Goal: Task Accomplishment & Management: Complete application form

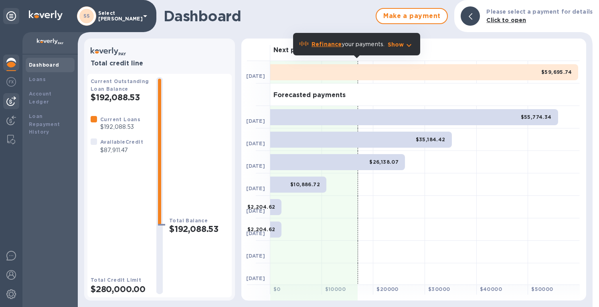
click at [11, 102] on img at bounding box center [11, 101] width 10 height 10
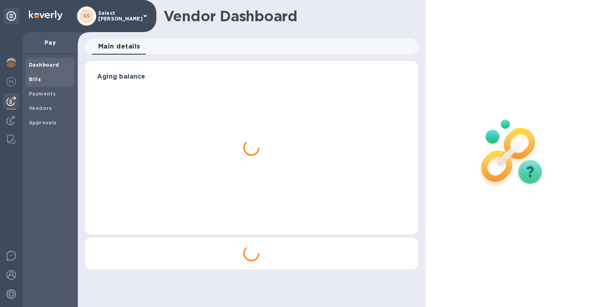
click at [35, 81] on b "Bills" at bounding box center [35, 79] width 12 height 6
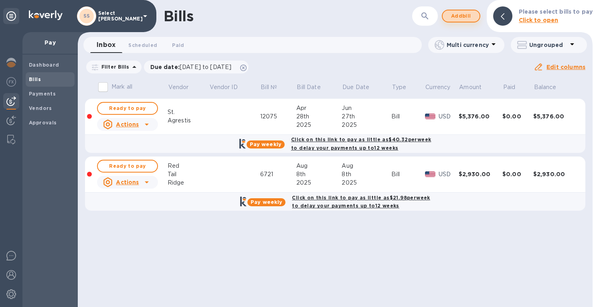
click at [461, 15] on span "Add bill" at bounding box center [461, 16] width 24 height 10
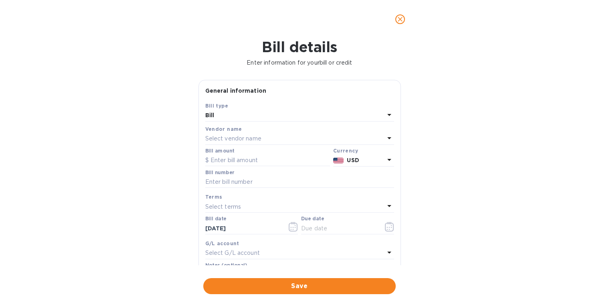
click at [228, 136] on p "Select vendor name" at bounding box center [233, 138] width 56 height 8
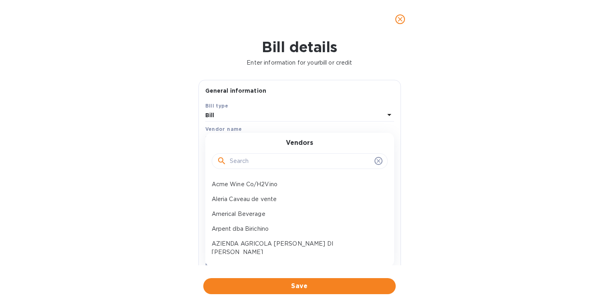
click at [237, 163] on input "text" at bounding box center [301, 161] width 142 height 12
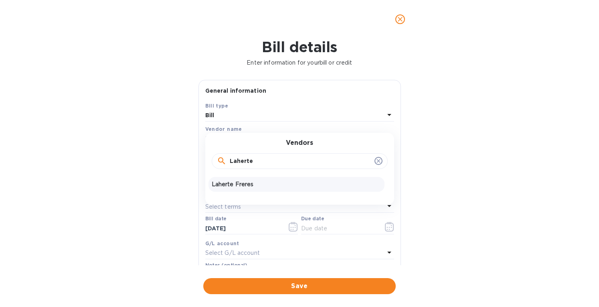
type input "Laherte"
click at [251, 179] on div "Laherte Freres" at bounding box center [296, 184] width 176 height 15
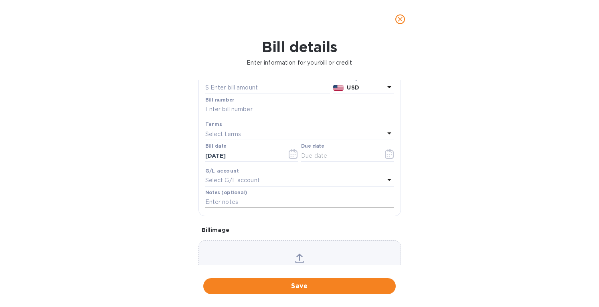
scroll to position [80, 0]
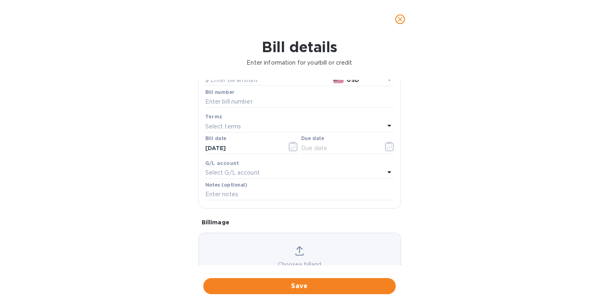
click at [299, 251] on icon at bounding box center [299, 251] width 9 height 10
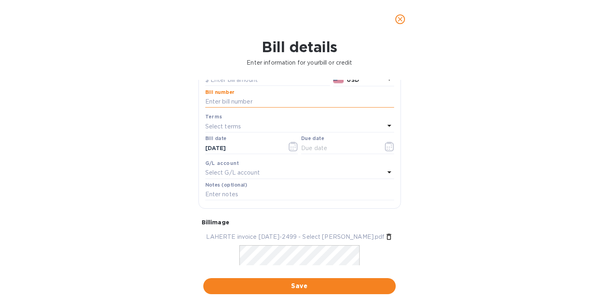
click at [233, 102] on input "text" at bounding box center [299, 102] width 189 height 12
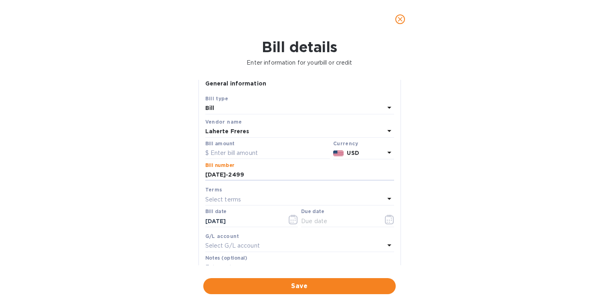
scroll to position [0, 0]
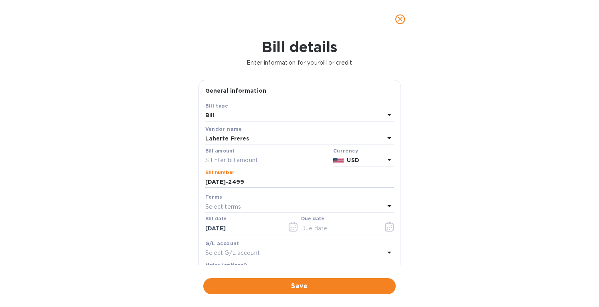
type input "[DATE]-2499"
click at [251, 158] on input "text" at bounding box center [267, 160] width 125 height 12
paste input "1,163,097"
click at [371, 152] on div "Currency" at bounding box center [363, 150] width 61 height 8
click at [366, 160] on p "USD" at bounding box center [365, 160] width 37 height 8
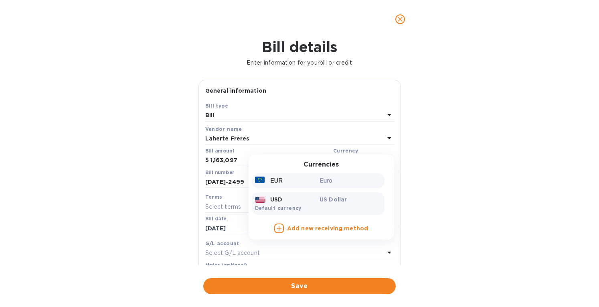
click at [289, 184] on div "EUR" at bounding box center [285, 181] width 65 height 12
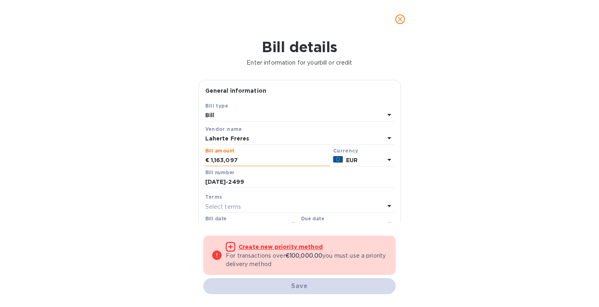
click at [229, 162] on input "1,163,097" at bounding box center [270, 160] width 119 height 12
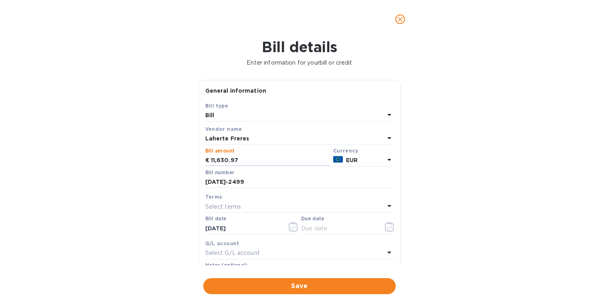
type input "11,630.97"
click at [447, 186] on div "Bill details Enter information for your bill or credit General information Save…" at bounding box center [299, 172] width 599 height 268
drag, startPoint x: 244, startPoint y: 226, endPoint x: 196, endPoint y: 226, distance: 48.1
click at [196, 226] on div "General information Save Bill type Bill Vendor name Laherte [PERSON_NAME] amoun…" at bounding box center [299, 172] width 210 height 185
type input "[DATE]"
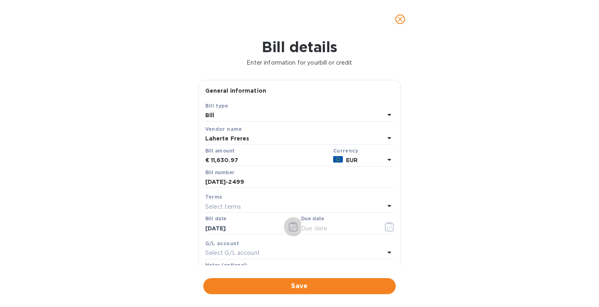
click at [246, 209] on div "Select terms" at bounding box center [294, 206] width 179 height 11
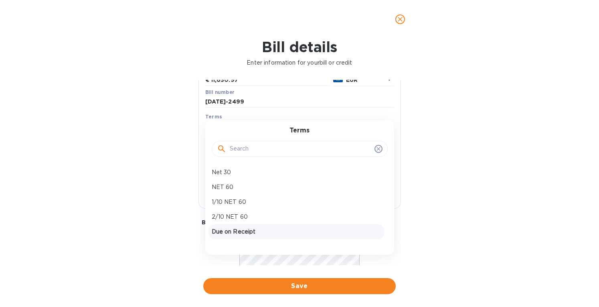
scroll to position [56, 0]
click at [228, 217] on p "Net 90 DI" at bounding box center [297, 220] width 170 height 8
type input "[DATE]"
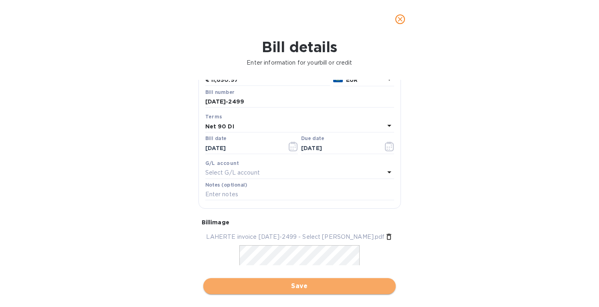
click at [308, 287] on span "Save" at bounding box center [300, 286] width 180 height 10
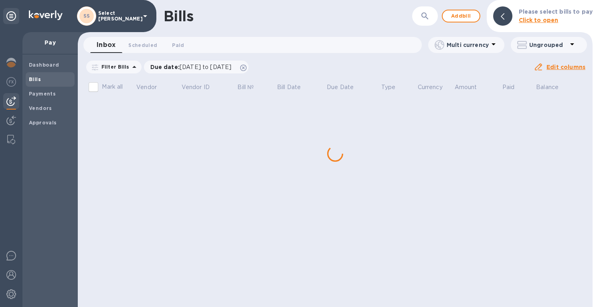
click at [139, 163] on div "Bills ​ Add bill Please select bills to pay Click to open Inbox 0 Scheduled 0 P…" at bounding box center [335, 153] width 515 height 307
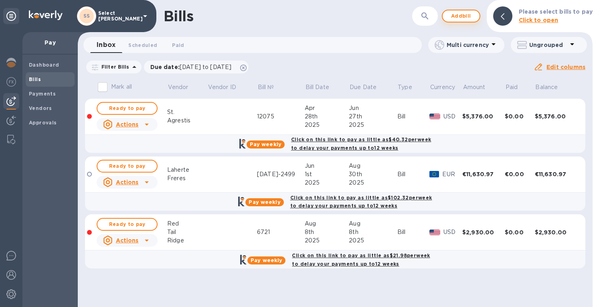
click at [461, 16] on span "Add bill" at bounding box center [461, 16] width 24 height 10
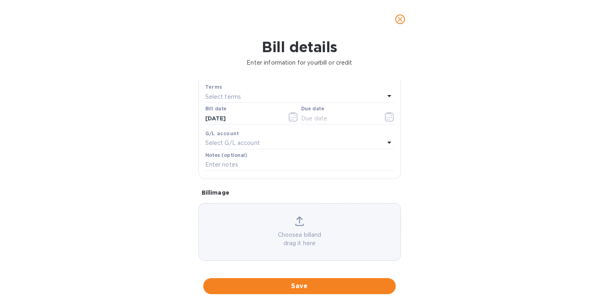
scroll to position [115, 0]
click at [299, 210] on div "Choose a bill and drag it here" at bounding box center [299, 227] width 202 height 58
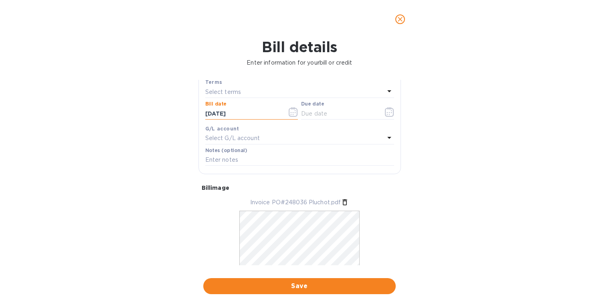
drag, startPoint x: 221, startPoint y: 111, endPoint x: 166, endPoint y: 114, distance: 55.0
click at [166, 114] on div "Bill details Enter information for your bill or credit General information Save…" at bounding box center [299, 172] width 599 height 268
type input "[DATE]"
click at [252, 91] on div "Select terms" at bounding box center [294, 91] width 179 height 11
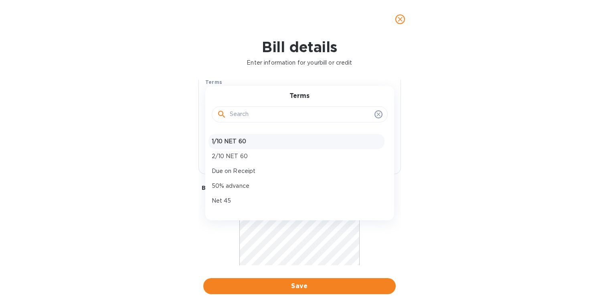
scroll to position [56, 0]
click at [234, 186] on p "Net 90 DI" at bounding box center [297, 185] width 170 height 8
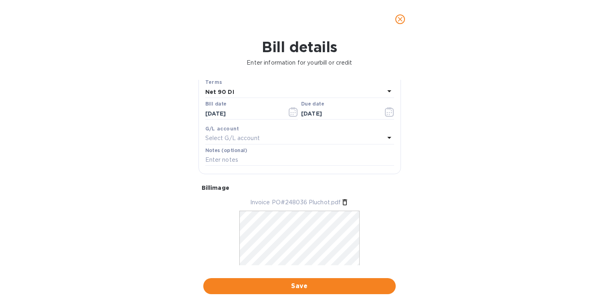
type input "[DATE]"
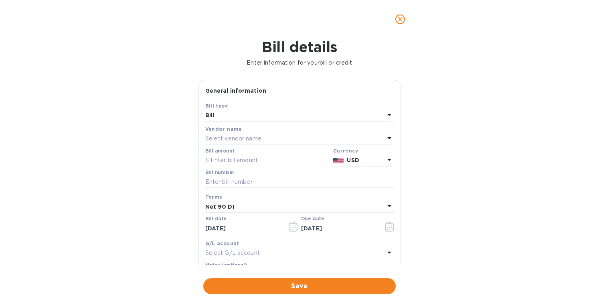
click at [241, 137] on p "Select vendor name" at bounding box center [233, 138] width 56 height 8
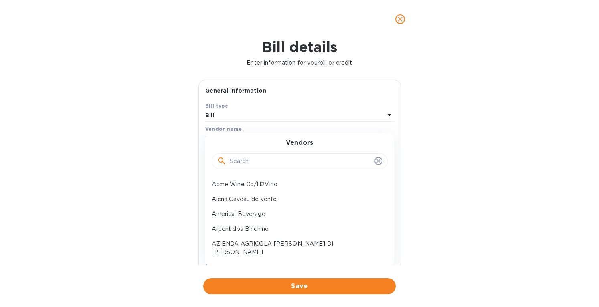
click at [247, 161] on input "text" at bounding box center [301, 161] width 142 height 12
type input "pluchot"
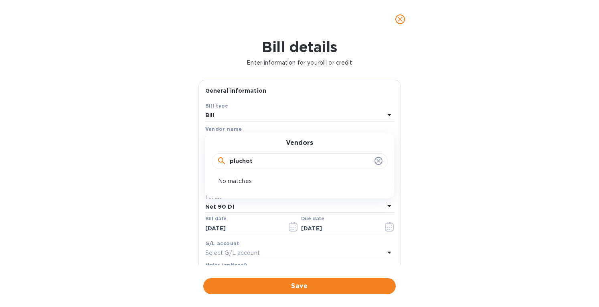
click at [275, 158] on input "pluchot" at bounding box center [301, 161] width 142 height 12
click at [392, 19] on button "close" at bounding box center [399, 19] width 19 height 19
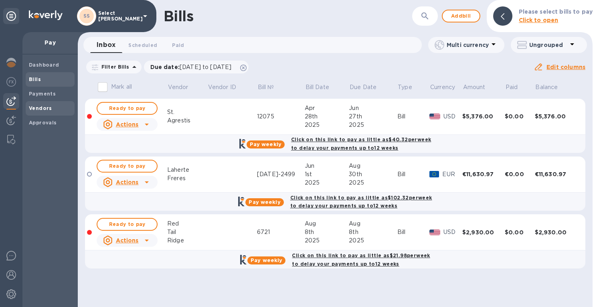
click at [34, 109] on b "Vendors" at bounding box center [40, 108] width 23 height 6
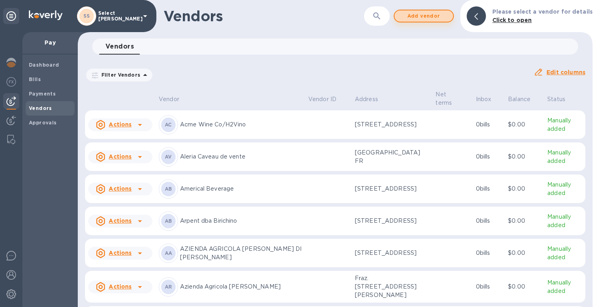
click at [407, 14] on span "Add vendor" at bounding box center [424, 16] width 46 height 10
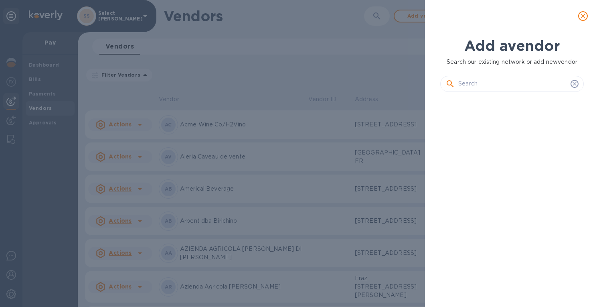
scroll to position [181, 147]
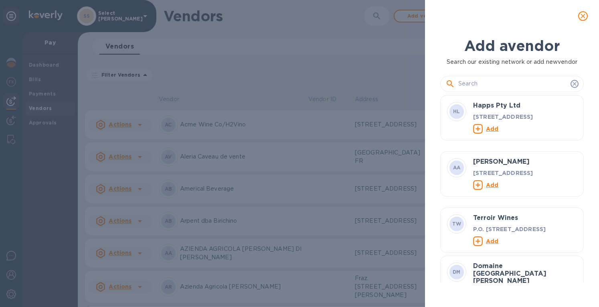
click at [487, 82] on input "text" at bounding box center [512, 84] width 109 height 12
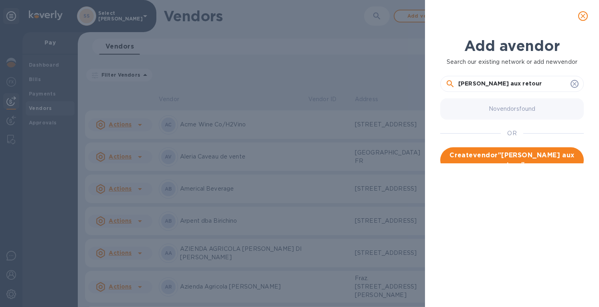
click at [475, 83] on input "[PERSON_NAME] aux retour" at bounding box center [512, 84] width 109 height 12
click at [480, 83] on input "[PERSON_NAME] aux retour" at bounding box center [512, 84] width 109 height 12
click at [506, 81] on input "[PERSON_NAME] Le Retour" at bounding box center [512, 84] width 109 height 12
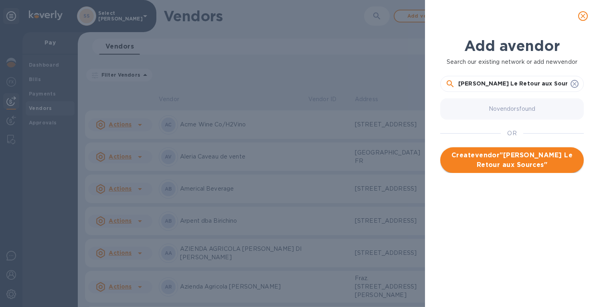
type input "[PERSON_NAME] Le Retour aux Sources"
click at [490, 154] on span "Create vendor " [PERSON_NAME] Le Retour aux Sources "" at bounding box center [512, 159] width 131 height 19
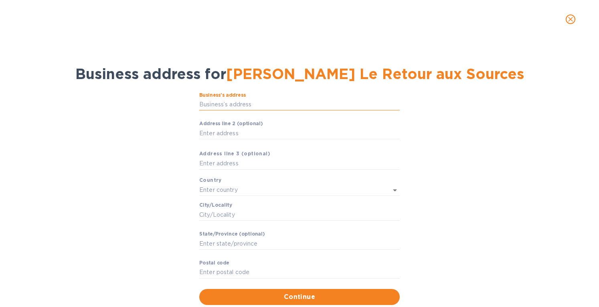
click at [223, 105] on input "Business’s аddress" at bounding box center [299, 105] width 200 height 12
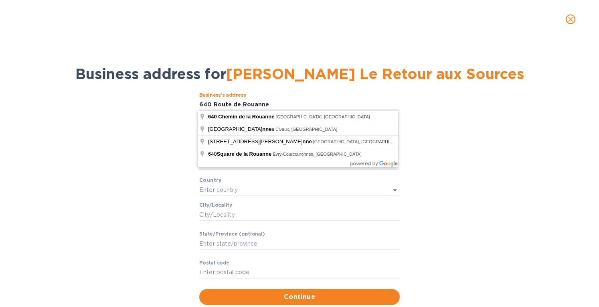
type input "640 Route de Rouanne"
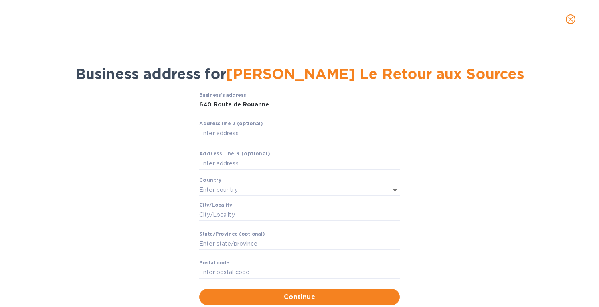
click at [164, 130] on div "Business’s аddress [STREET_ADDRESS] ​ Аddress line 2 (optional) ​ Аddress line …" at bounding box center [299, 198] width 578 height 222
click at [216, 216] on input "Сity/Locаlity" at bounding box center [299, 214] width 200 height 12
click at [225, 134] on input "Аddress line 2 (optional)" at bounding box center [299, 133] width 200 height 12
type input "Lieu Dit Les Echaux"
type input "St [PERSON_NAME] Eaux"
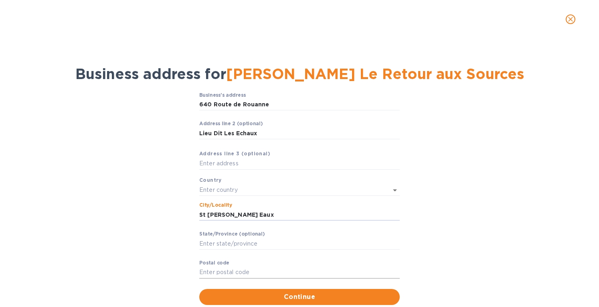
click at [234, 271] on input "Pоstal cоde" at bounding box center [299, 272] width 200 height 12
type input "42370"
click at [232, 190] on input "text" at bounding box center [288, 190] width 178 height 12
click at [237, 206] on p "[GEOGRAPHIC_DATA]" at bounding box center [298, 207] width 188 height 8
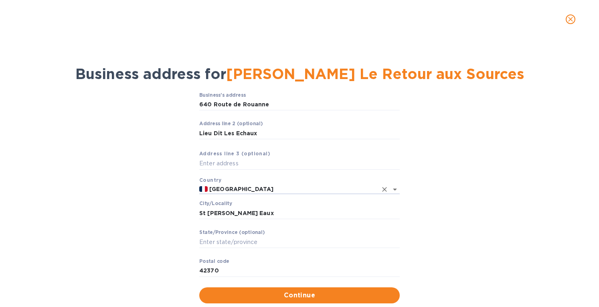
type input "[GEOGRAPHIC_DATA]"
click at [259, 243] on input "Stаte/Province (optional)" at bounding box center [299, 242] width 200 height 12
type input "R"
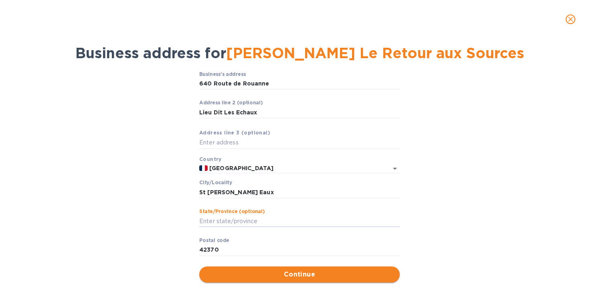
click at [346, 279] on button "Continue" at bounding box center [299, 274] width 200 height 16
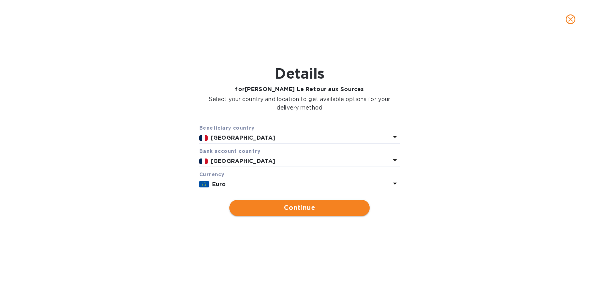
click at [328, 209] on span "Continue" at bounding box center [299, 208] width 127 height 10
type input "[PERSON_NAME] Le Retour aux Sources"
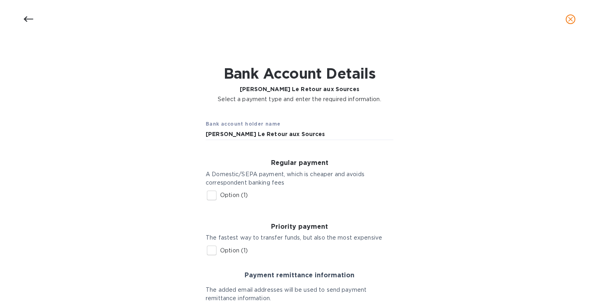
click at [210, 194] on input "Option (1)" at bounding box center [211, 195] width 17 height 17
checkbox input "true"
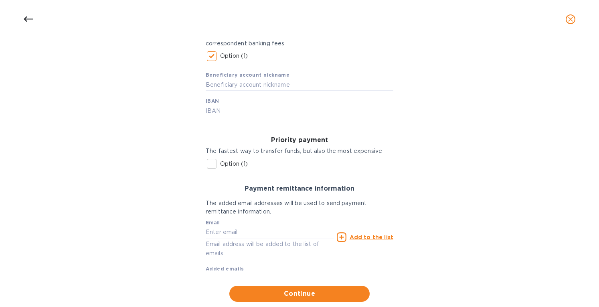
scroll to position [159, 0]
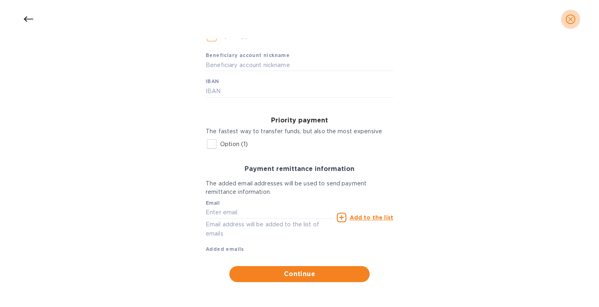
click at [567, 21] on icon "close" at bounding box center [570, 19] width 8 height 8
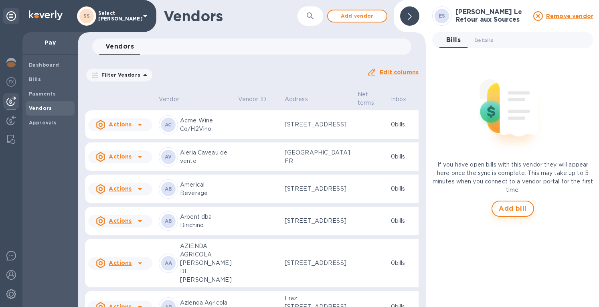
click at [512, 210] on span "Add bill" at bounding box center [513, 209] width 28 height 10
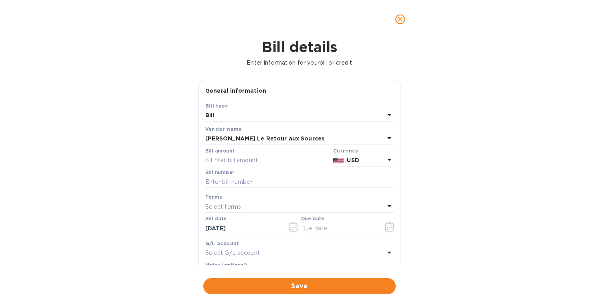
scroll to position [115, 0]
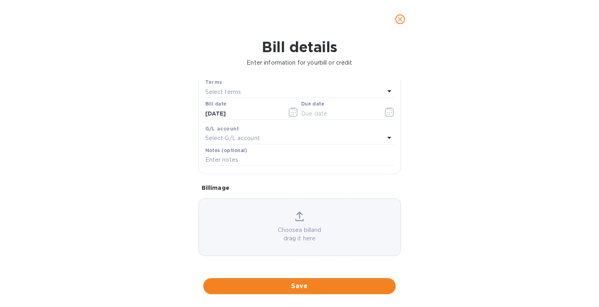
click at [298, 214] on icon at bounding box center [299, 214] width 6 height 7
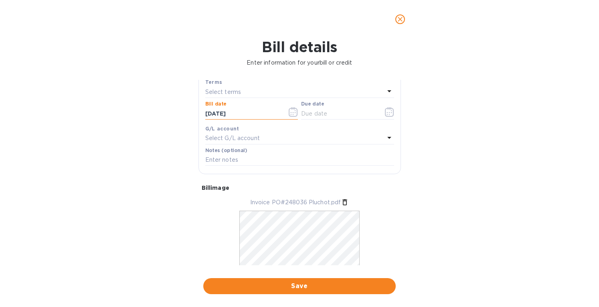
drag, startPoint x: 241, startPoint y: 112, endPoint x: 195, endPoint y: 112, distance: 45.3
click at [195, 112] on div "General information Save Bill type Bill Vendor name [PERSON_NAME] Le Retour aux…" at bounding box center [299, 172] width 210 height 185
type input "0_/__/____"
type input "[DATE]"
click at [246, 94] on div "Select terms" at bounding box center [294, 91] width 179 height 11
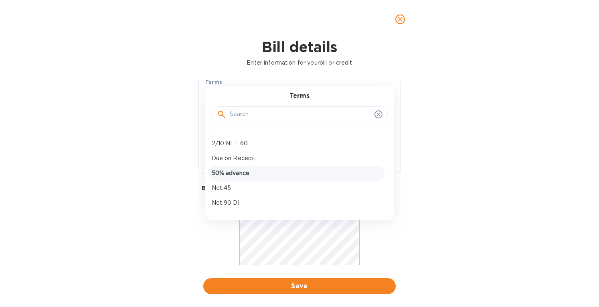
scroll to position [56, 0]
click at [238, 184] on p "Net 90 DI" at bounding box center [297, 185] width 170 height 8
type input "[DATE]"
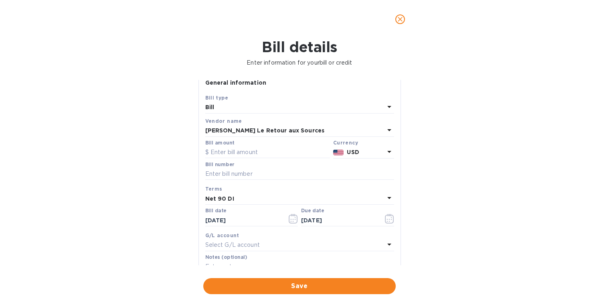
scroll to position [0, 0]
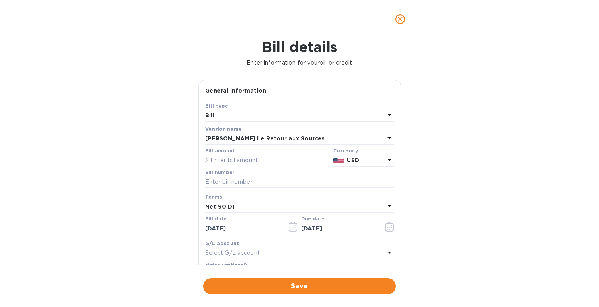
click at [354, 160] on b "USD" at bounding box center [353, 160] width 12 height 6
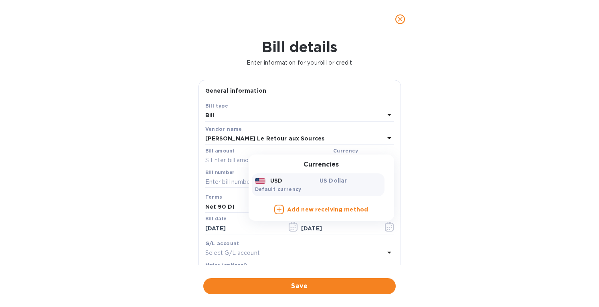
click at [258, 134] on p "[PERSON_NAME] Le Retour aux Sources" at bounding box center [264, 138] width 119 height 8
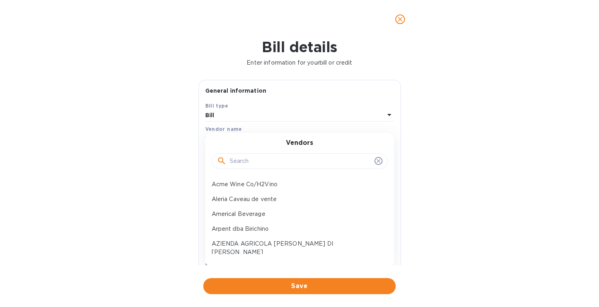
click at [398, 16] on icon "close" at bounding box center [400, 19] width 8 height 8
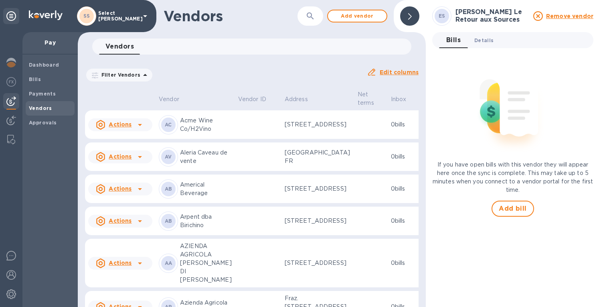
click at [486, 39] on span "Details 0" at bounding box center [483, 40] width 19 height 8
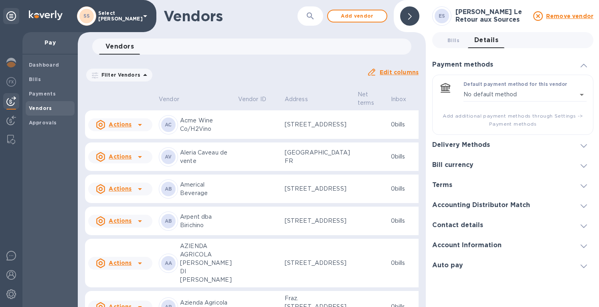
click at [463, 162] on h3 "Bill currency" at bounding box center [452, 165] width 41 height 8
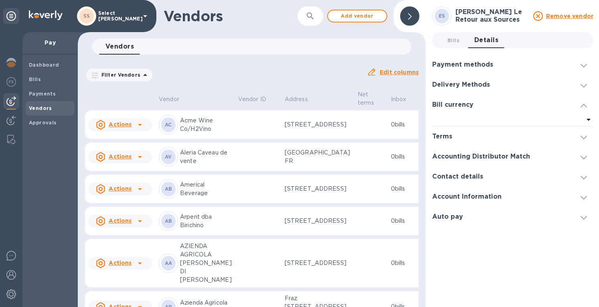
click at [587, 119] on icon at bounding box center [588, 120] width 4 height 2
drag, startPoint x: 218, startPoint y: 77, endPoint x: 81, endPoint y: 4, distance: 156.0
click at [218, 77] on div "Filter Vendors Auto pay: All" at bounding box center [222, 74] width 275 height 15
click at [35, 77] on b "Bills" at bounding box center [35, 79] width 12 height 6
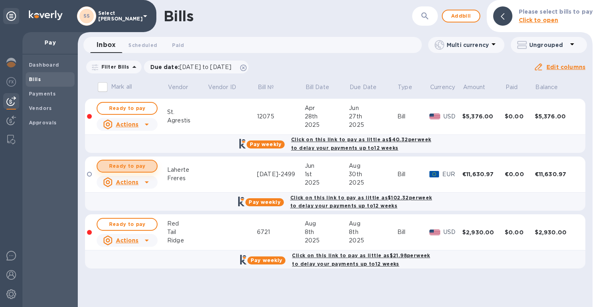
click at [128, 161] on span "Ready to pay" at bounding box center [127, 166] width 46 height 10
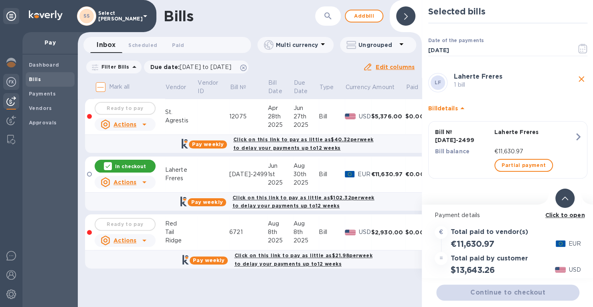
click at [4, 80] on div at bounding box center [11, 83] width 16 height 18
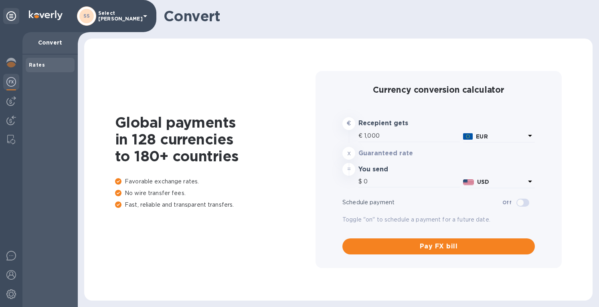
type input "1,173.01"
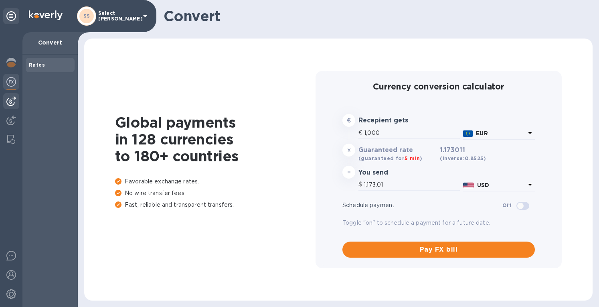
click at [12, 100] on img at bounding box center [11, 101] width 10 height 10
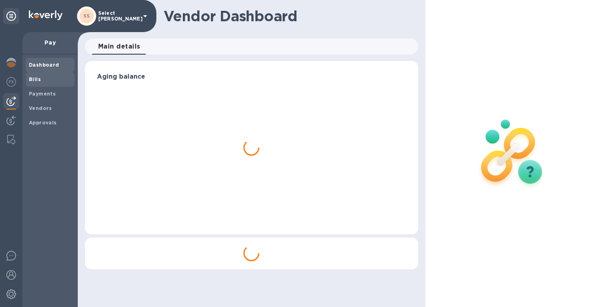
click at [39, 79] on b "Bills" at bounding box center [35, 79] width 12 height 6
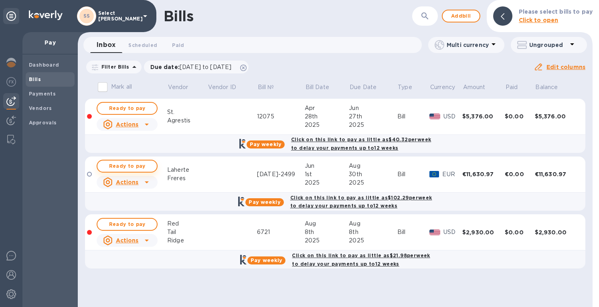
click at [134, 164] on span "Ready to pay" at bounding box center [127, 166] width 46 height 10
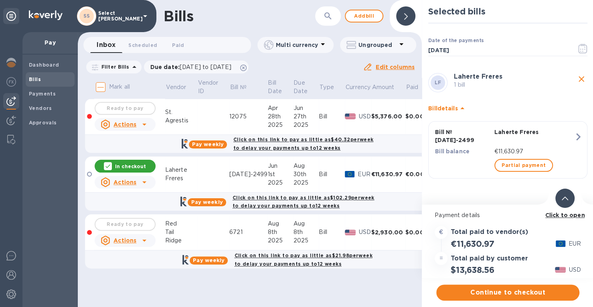
click at [487, 291] on span "Continue to checkout" at bounding box center [508, 292] width 130 height 10
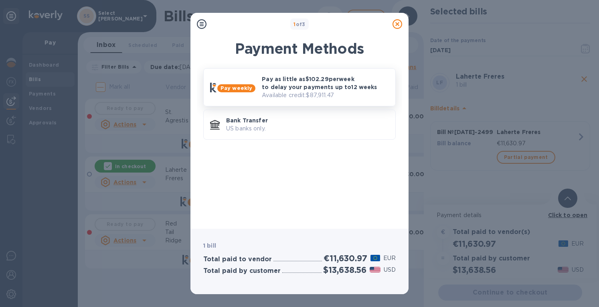
click at [313, 86] on p "Pay as little as $102.29 per week to delay your payments up to 12 weeks" at bounding box center [325, 83] width 127 height 16
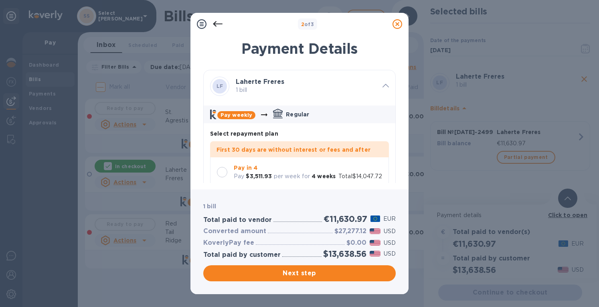
scroll to position [22, 0]
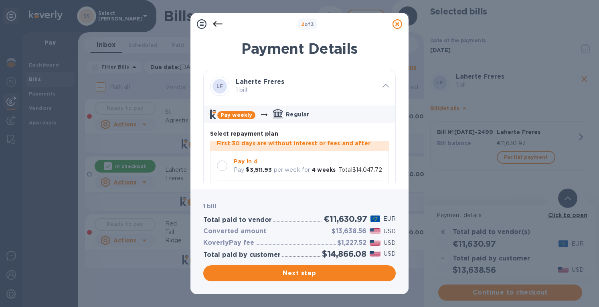
click at [224, 160] on div at bounding box center [222, 165] width 10 height 10
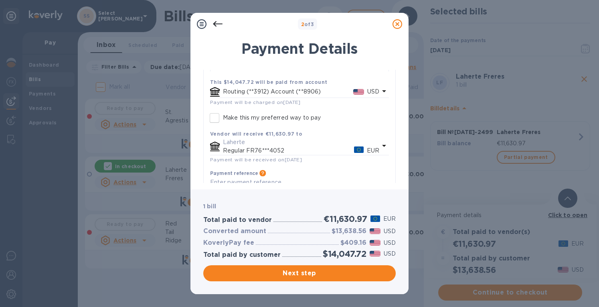
scroll to position [224, 0]
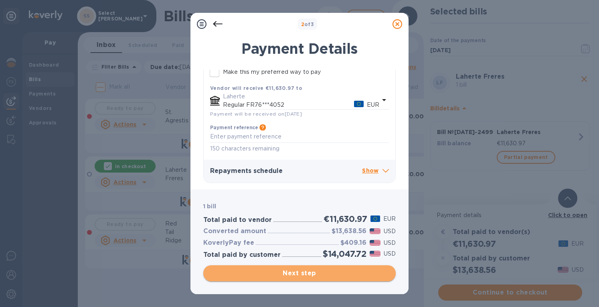
click at [296, 274] on span "Next step" at bounding box center [300, 273] width 180 height 10
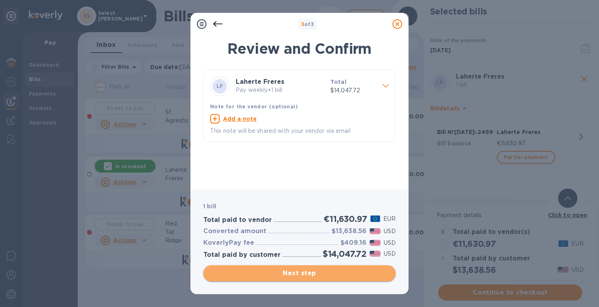
click at [296, 274] on span "Next step" at bounding box center [300, 273] width 180 height 10
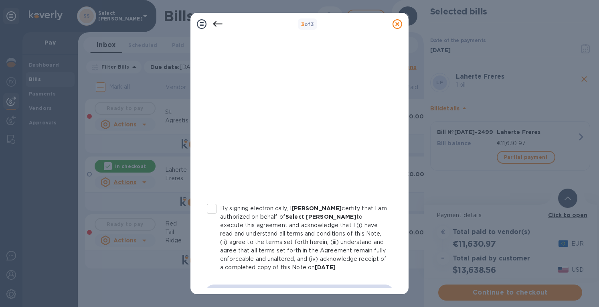
scroll to position [141, 0]
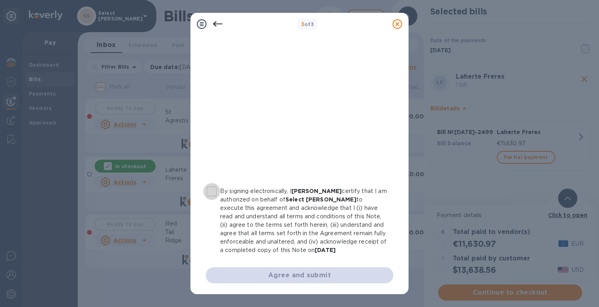
click at [210, 190] on input "By signing electronically, I [PERSON_NAME] certify that I am authorized on beha…" at bounding box center [211, 191] width 17 height 17
checkbox input "true"
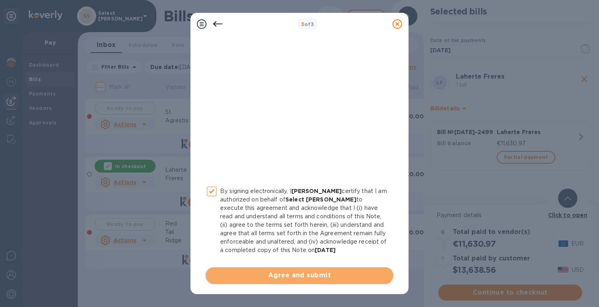
click at [309, 278] on span "Agree and submit" at bounding box center [299, 275] width 175 height 10
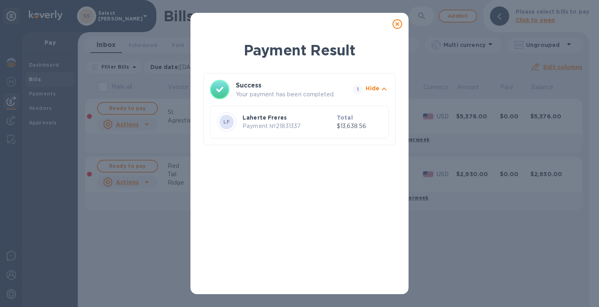
click at [397, 22] on icon at bounding box center [397, 24] width 10 height 10
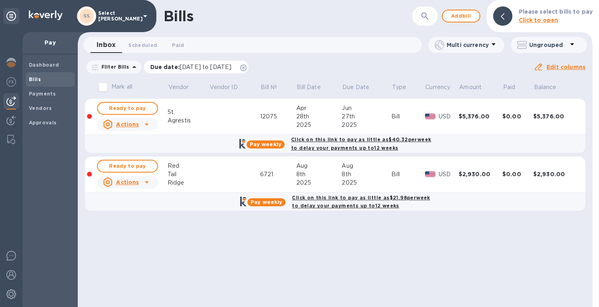
click at [247, 65] on icon at bounding box center [243, 68] width 6 height 6
